Goal: Information Seeking & Learning: Understand process/instructions

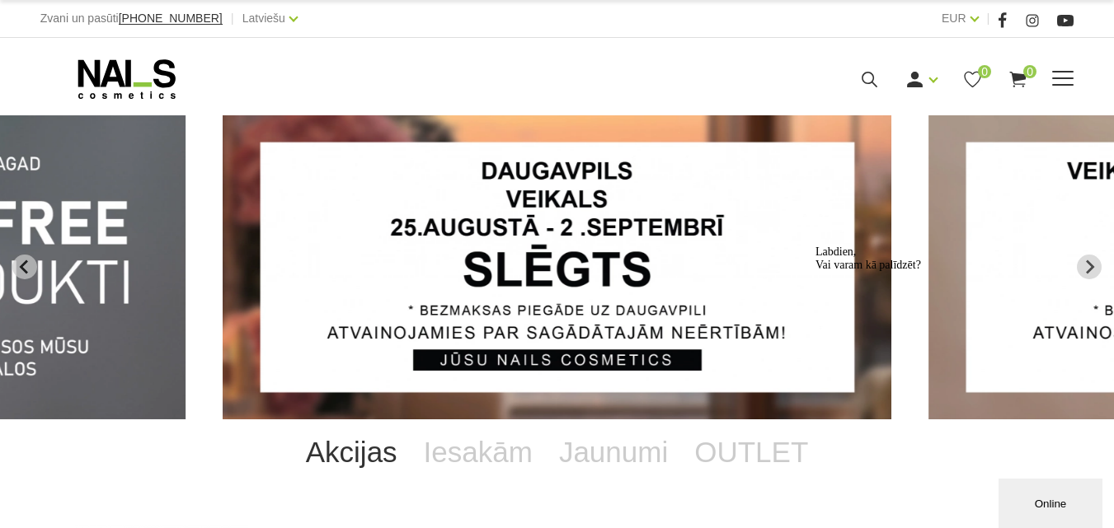
click at [101, 99] on use at bounding box center [126, 79] width 97 height 40
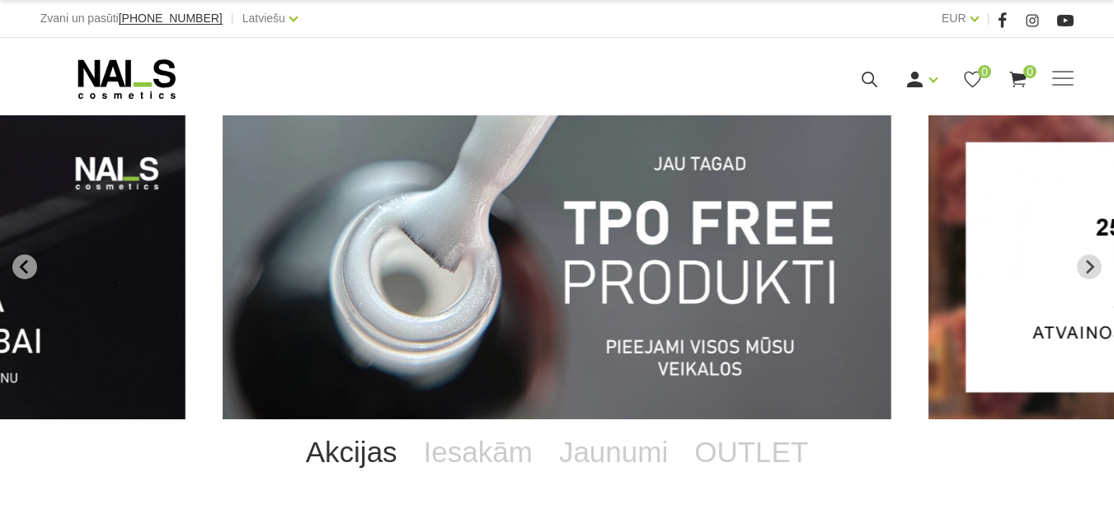
click at [692, 240] on img "1 of 13" at bounding box center [557, 267] width 669 height 304
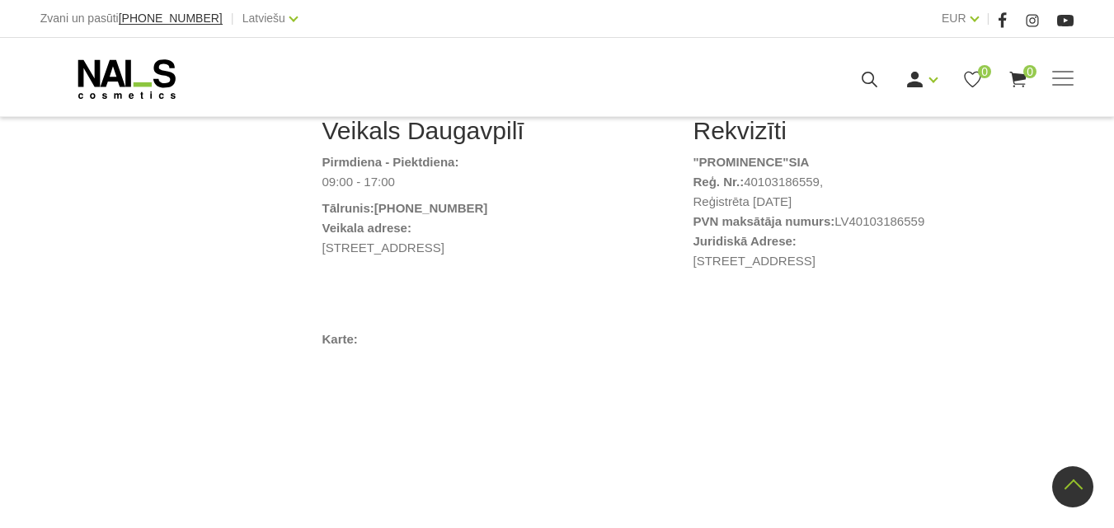
scroll to position [1154, 0]
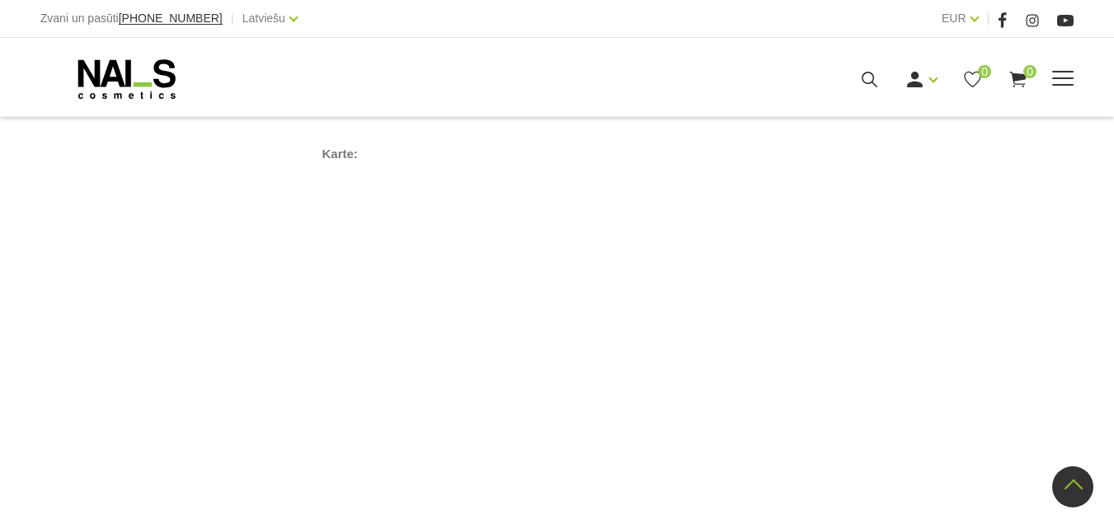
click at [124, 99] on icon at bounding box center [126, 79] width 173 height 41
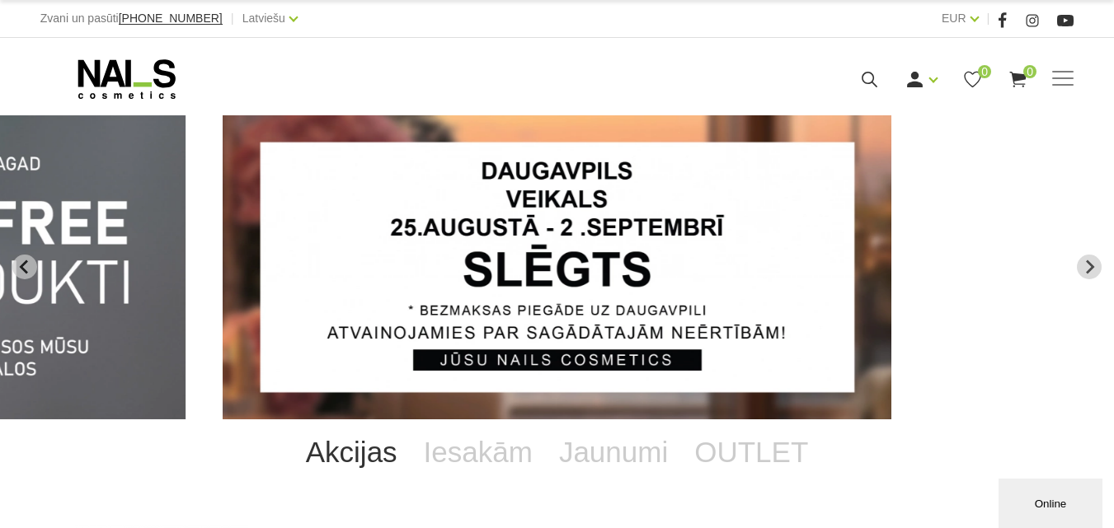
click at [596, 232] on img "2 of 13" at bounding box center [557, 267] width 669 height 304
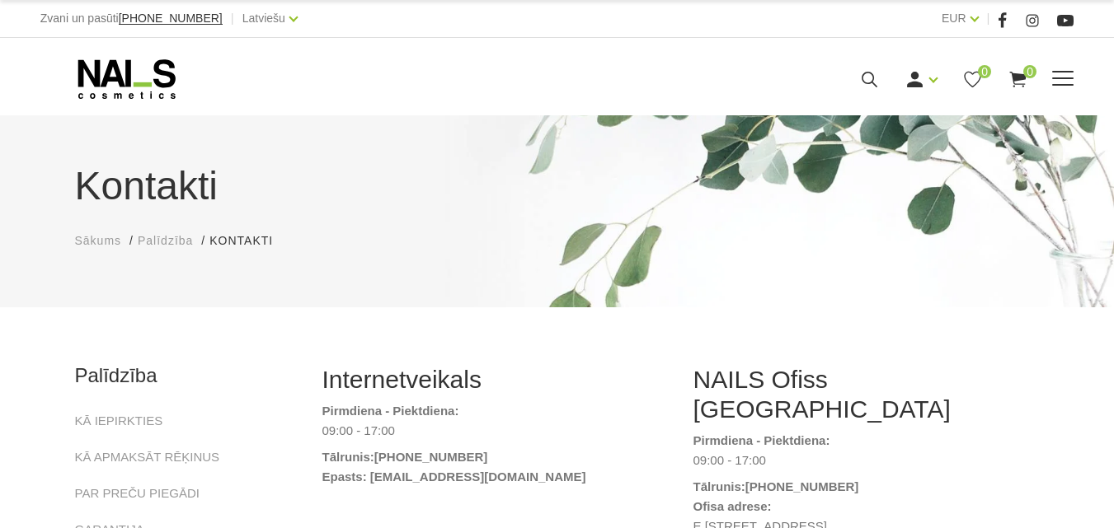
click at [116, 100] on icon at bounding box center [126, 79] width 173 height 41
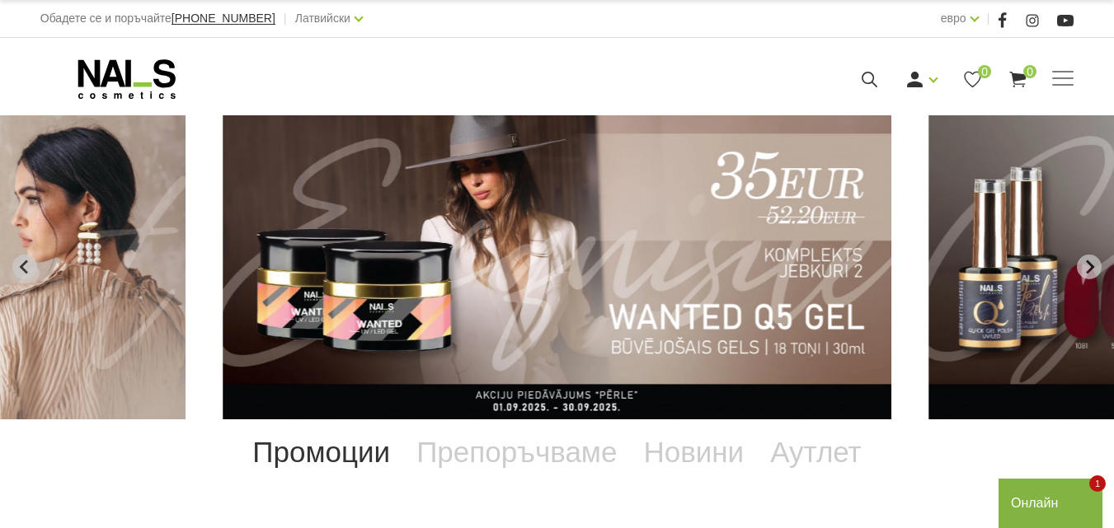
click at [364, 308] on img "5 от 13" at bounding box center [557, 267] width 669 height 304
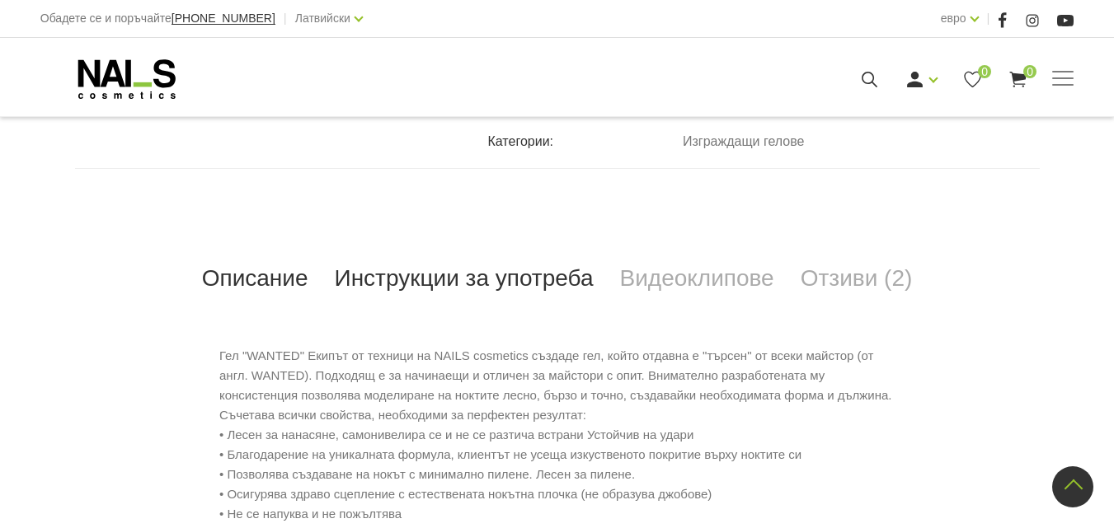
scroll to position [660, 0]
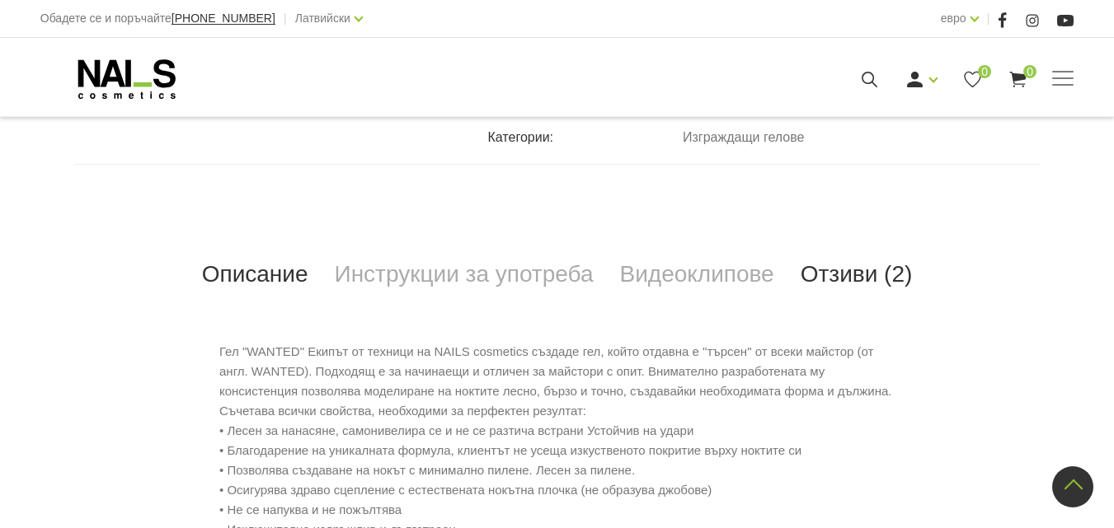
click at [855, 278] on font "Отзиви (2)" at bounding box center [857, 274] width 112 height 26
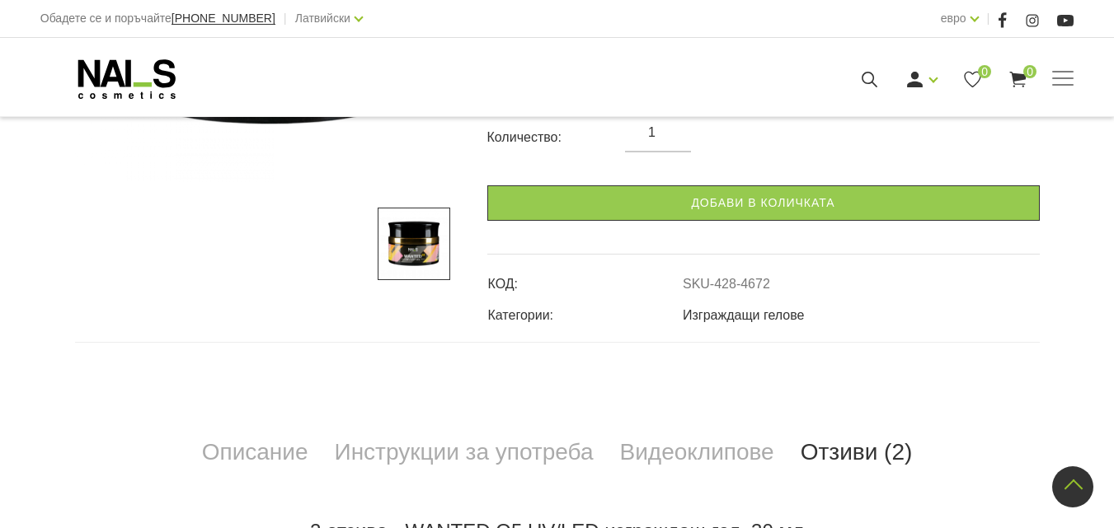
scroll to position [577, 0]
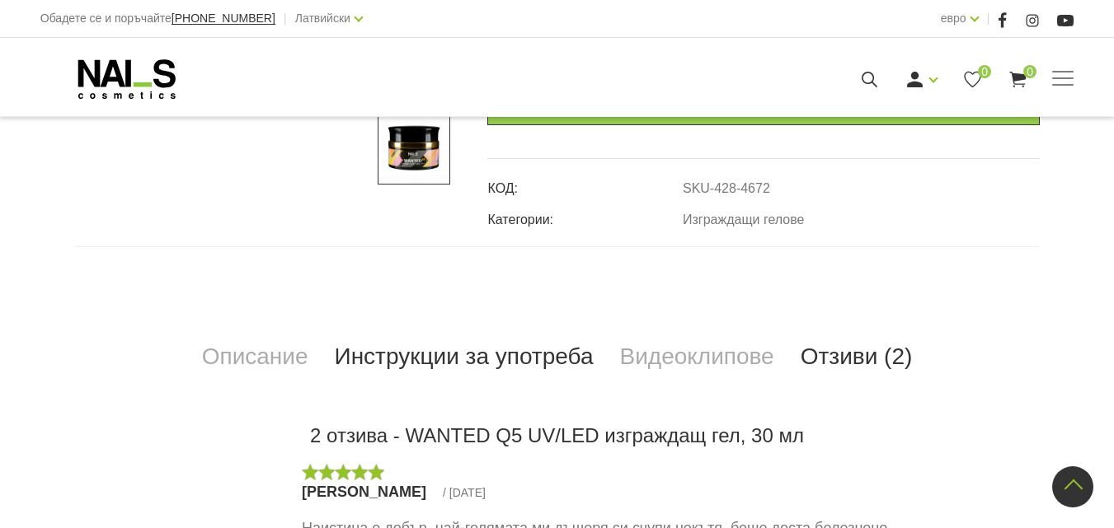
click at [449, 355] on font "Инструкции за употреба" at bounding box center [464, 357] width 259 height 26
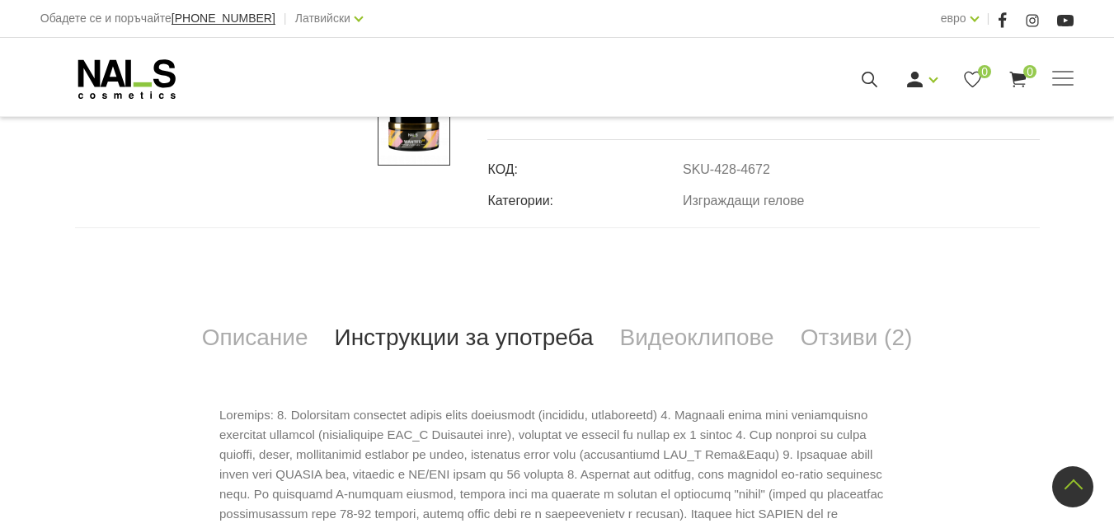
scroll to position [572, 0]
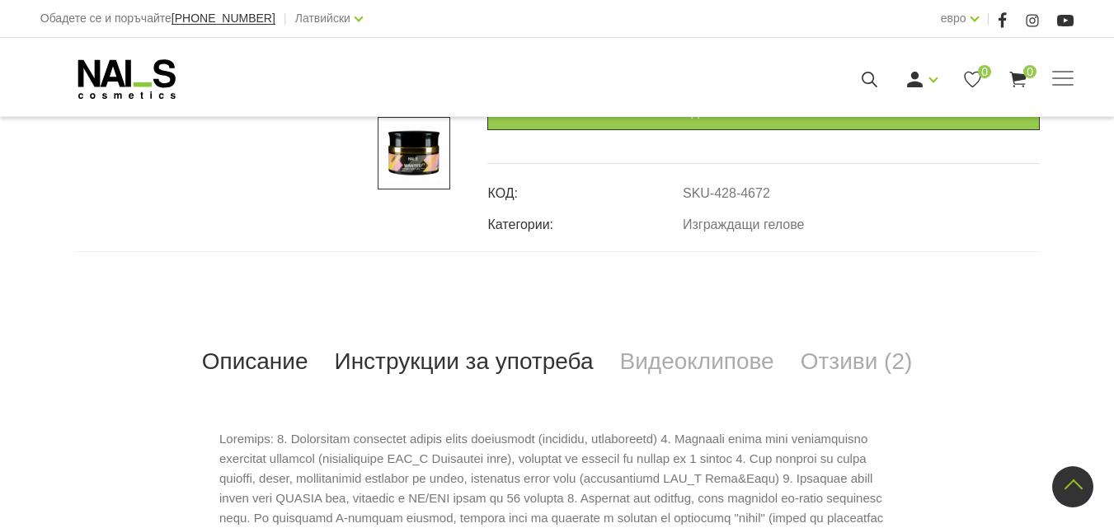
click at [303, 359] on font "Описание" at bounding box center [255, 362] width 106 height 26
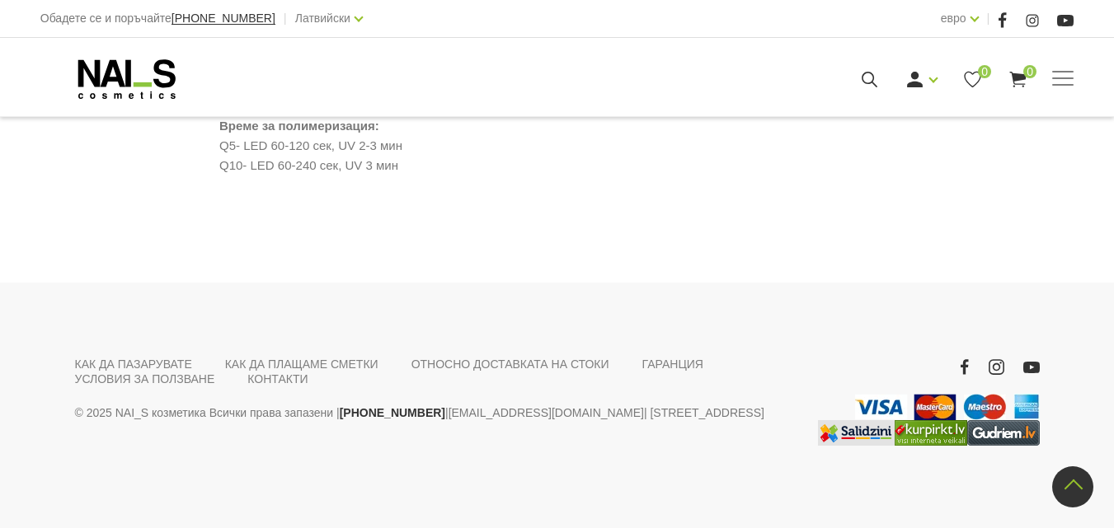
scroll to position [1891, 0]
